Goal: Information Seeking & Learning: Learn about a topic

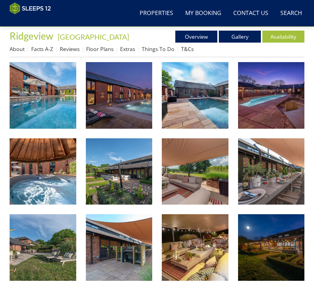
scroll to position [191, 0]
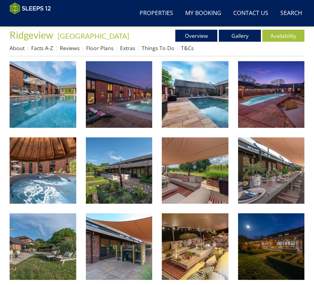
click at [122, 45] on link "Extras" at bounding box center [127, 47] width 15 height 7
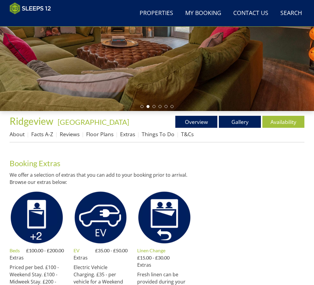
scroll to position [105, 0]
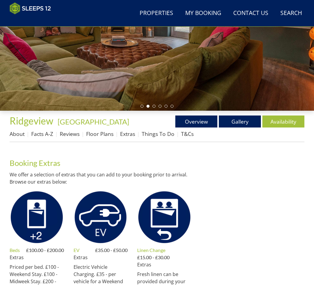
click at [153, 136] on link "Things To Do" at bounding box center [158, 134] width 33 height 7
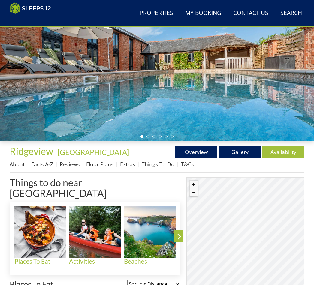
scroll to position [75, 0]
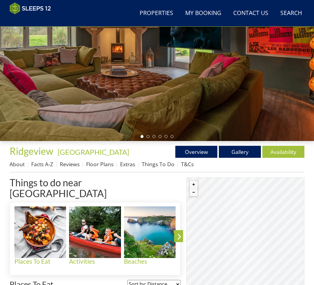
click at [69, 168] on link "Reviews" at bounding box center [70, 164] width 20 height 7
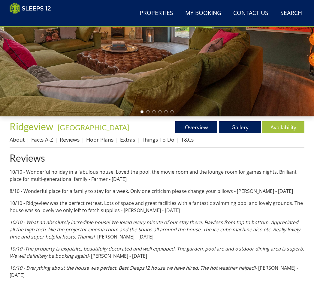
scroll to position [99, 0]
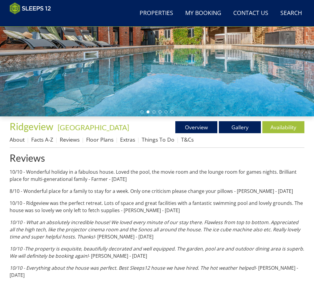
click at [199, 132] on link "Overview" at bounding box center [197, 127] width 42 height 12
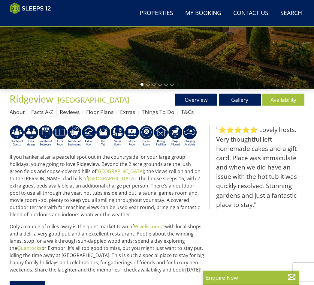
scroll to position [127, 0]
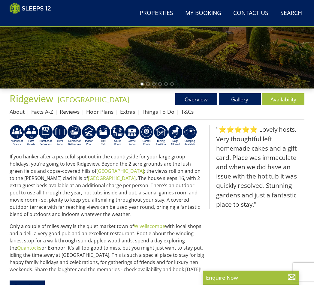
click at [69, 115] on link "Reviews" at bounding box center [70, 111] width 20 height 7
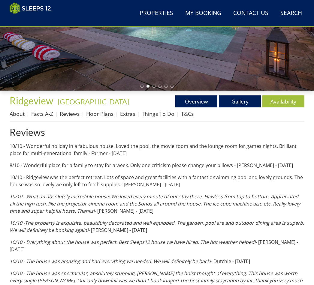
scroll to position [124, 0]
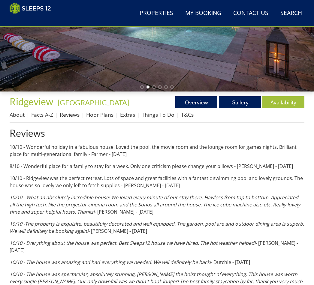
click at [43, 118] on link "Facts A-Z" at bounding box center [42, 114] width 22 height 7
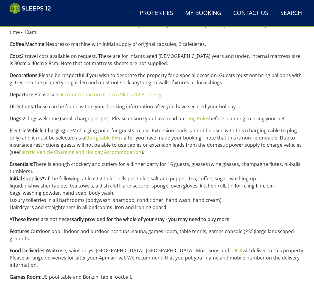
scroll to position [333, 0]
click at [104, 91] on link "On Your Departure From a Sleeps12 Property" at bounding box center [109, 94] width 103 height 7
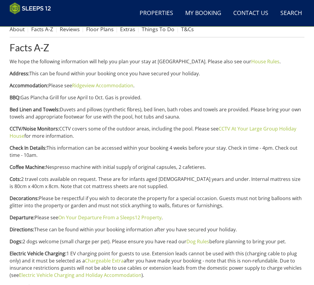
scroll to position [209, 0]
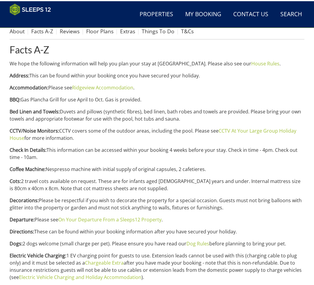
click at [22, 88] on strong "Accommodation:" at bounding box center [29, 86] width 39 height 7
click at [60, 54] on h1 "Facts A-Z" at bounding box center [157, 48] width 295 height 11
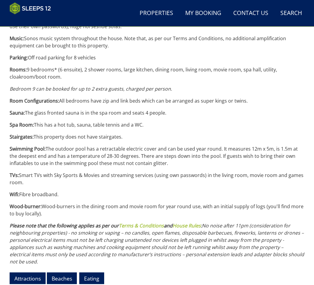
scroll to position [712, 0]
